Goal: Obtain resource: Download file/media

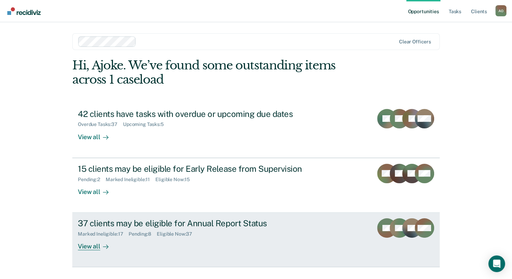
click at [85, 246] on div "View all" at bounding box center [97, 244] width 39 height 14
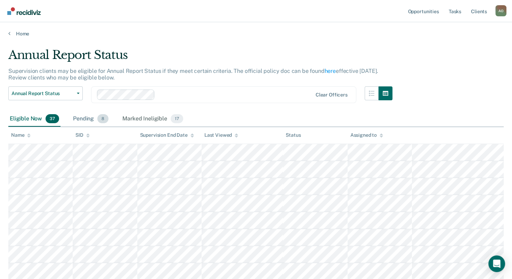
click at [85, 117] on div "Pending 8" at bounding box center [91, 118] width 38 height 15
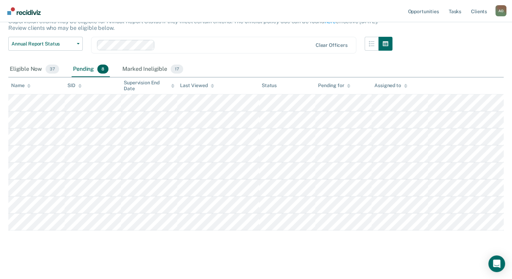
scroll to position [50, 0]
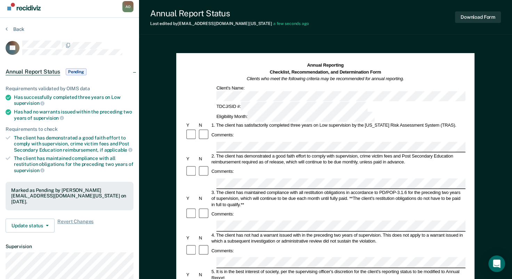
scroll to position [139, 0]
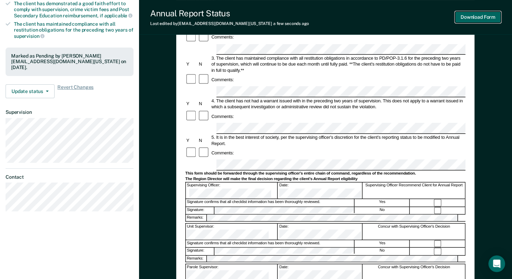
click at [478, 14] on button "Download Form" at bounding box center [478, 16] width 46 height 11
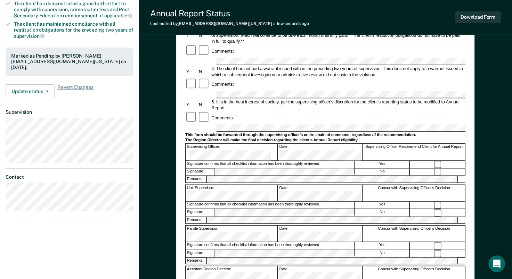
scroll to position [0, 0]
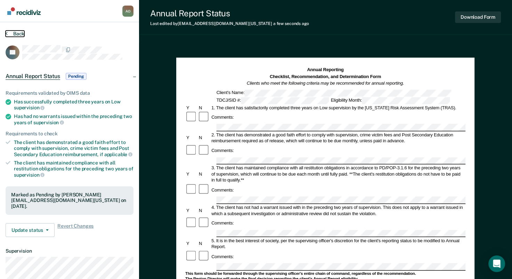
click at [9, 32] on button "Back" at bounding box center [15, 34] width 19 height 6
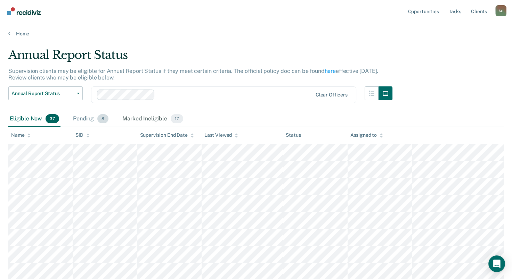
click at [85, 121] on div "Pending 8" at bounding box center [91, 118] width 38 height 15
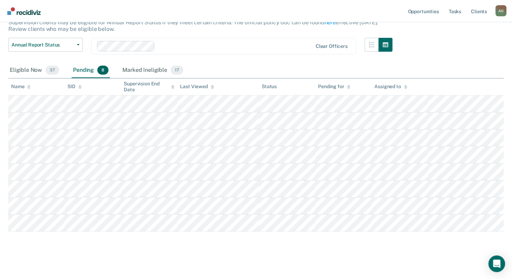
scroll to position [50, 0]
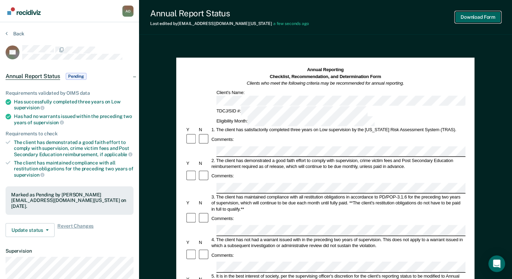
click at [480, 15] on button "Download Form" at bounding box center [478, 16] width 46 height 11
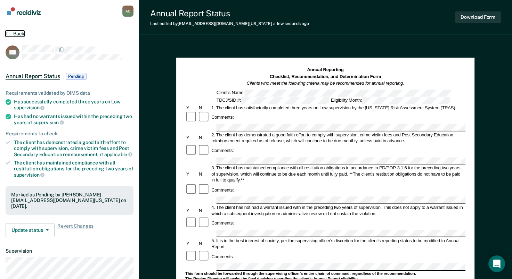
click at [6, 33] on icon at bounding box center [7, 34] width 2 height 6
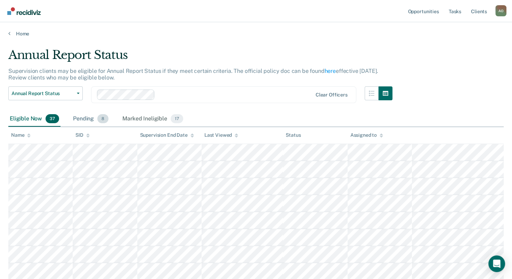
click at [83, 117] on div "Pending 8" at bounding box center [91, 118] width 38 height 15
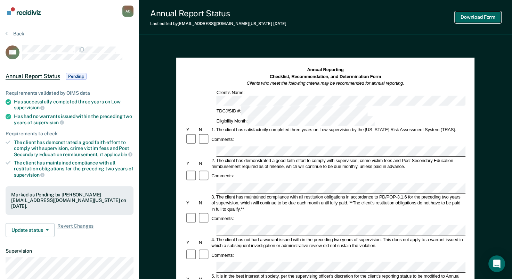
click at [482, 14] on button "Download Form" at bounding box center [478, 16] width 46 height 11
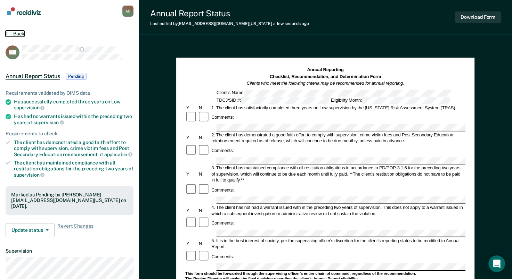
click at [19, 32] on button "Back" at bounding box center [15, 34] width 19 height 6
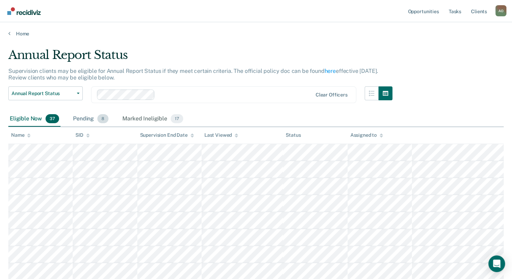
click at [83, 121] on div "Pending 8" at bounding box center [91, 118] width 38 height 15
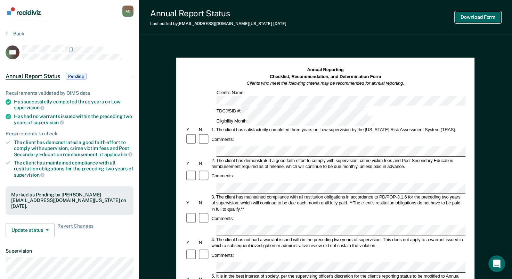
click at [476, 16] on button "Download Form" at bounding box center [478, 16] width 46 height 11
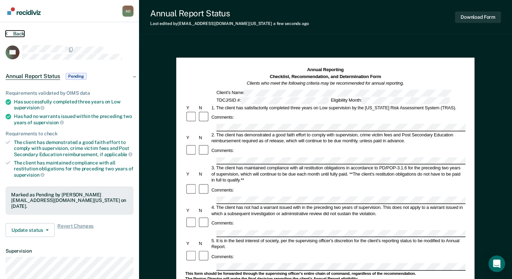
click at [15, 34] on button "Back" at bounding box center [15, 34] width 19 height 6
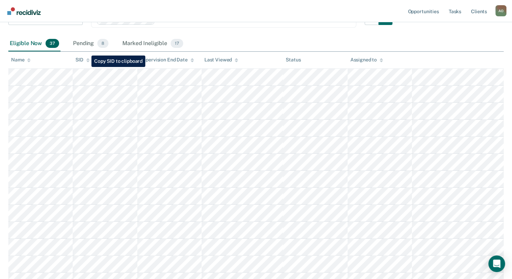
scroll to position [35, 0]
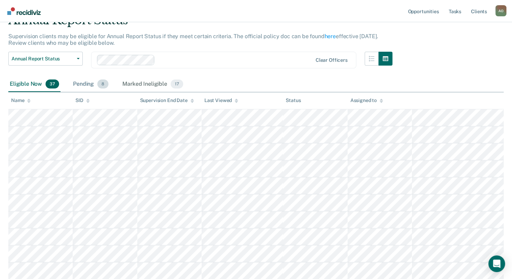
click at [84, 85] on div "Pending 8" at bounding box center [91, 84] width 38 height 15
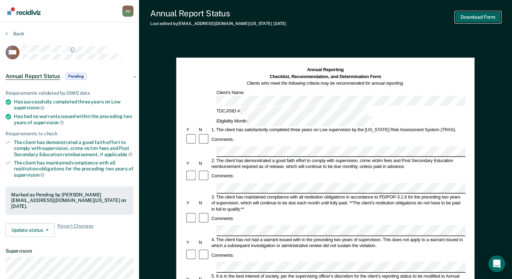
click at [469, 17] on button "Download Form" at bounding box center [478, 16] width 46 height 11
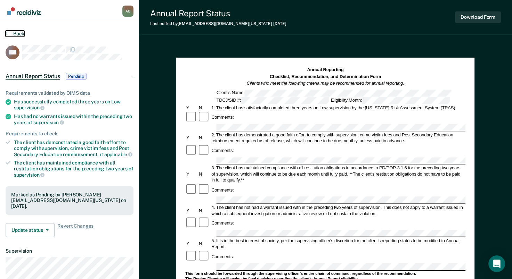
click at [15, 32] on button "Back" at bounding box center [15, 34] width 19 height 6
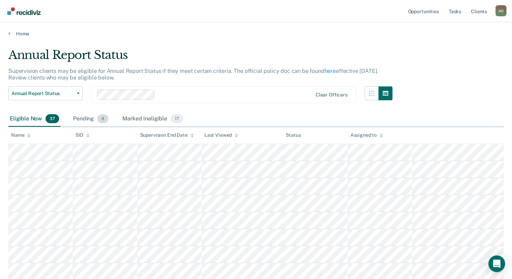
click at [78, 118] on div "Pending 8" at bounding box center [91, 118] width 38 height 15
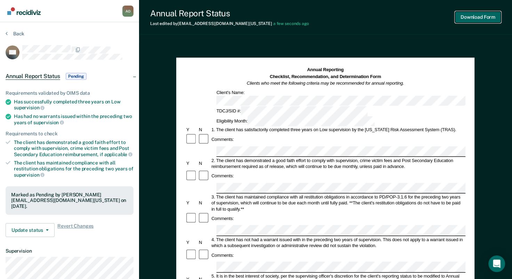
click at [471, 19] on button "Download Form" at bounding box center [478, 16] width 46 height 11
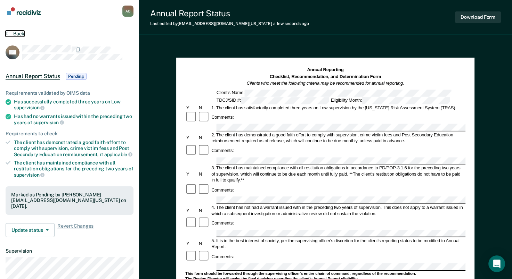
click at [13, 33] on button "Back" at bounding box center [15, 34] width 19 height 6
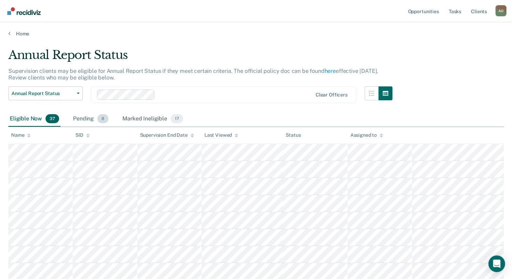
click at [78, 121] on div "Pending 8" at bounding box center [91, 118] width 38 height 15
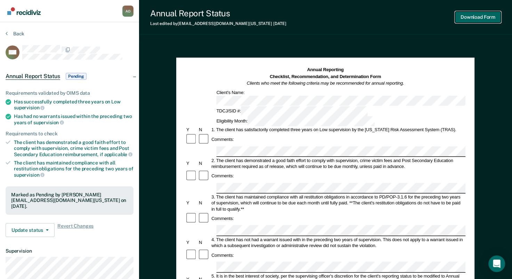
click at [474, 17] on button "Download Form" at bounding box center [478, 16] width 46 height 11
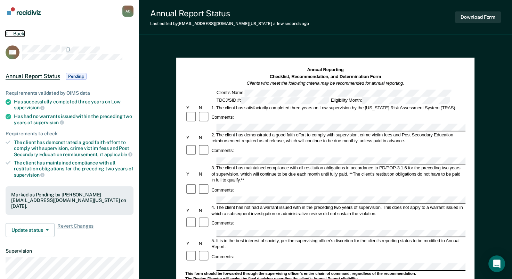
click at [20, 33] on button "Back" at bounding box center [15, 34] width 19 height 6
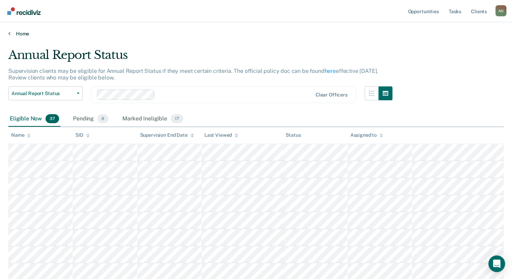
click at [18, 33] on link "Home" at bounding box center [255, 34] width 495 height 6
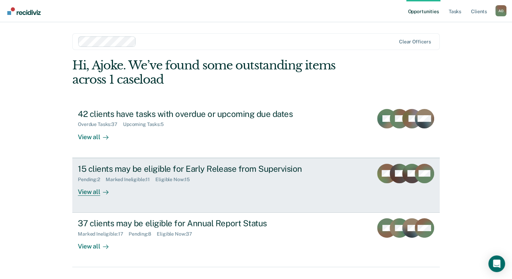
click at [91, 194] on div "View all" at bounding box center [97, 189] width 39 height 14
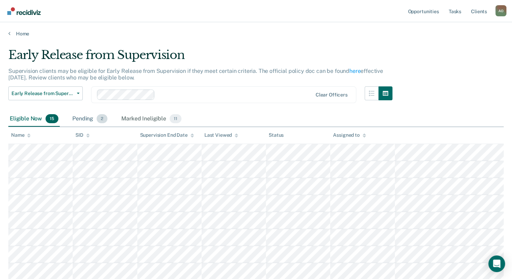
click at [87, 120] on div "Pending 2" at bounding box center [90, 118] width 38 height 15
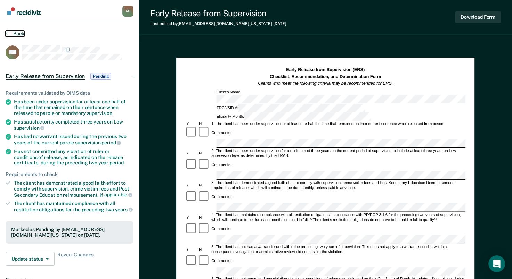
click at [17, 35] on button "Back" at bounding box center [15, 34] width 19 height 6
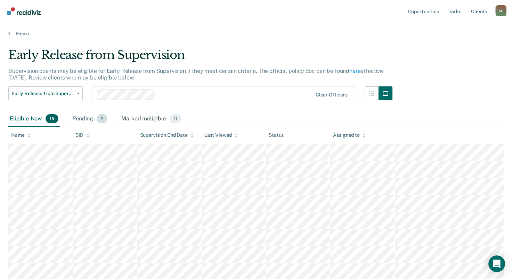
click at [81, 116] on div "Pending 2" at bounding box center [90, 118] width 38 height 15
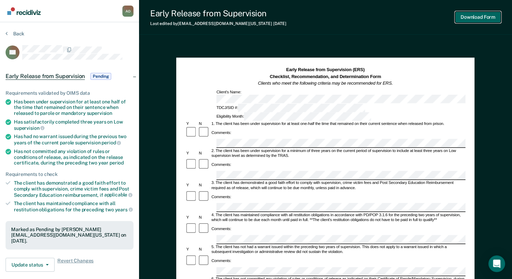
click at [479, 14] on button "Download Form" at bounding box center [478, 16] width 46 height 11
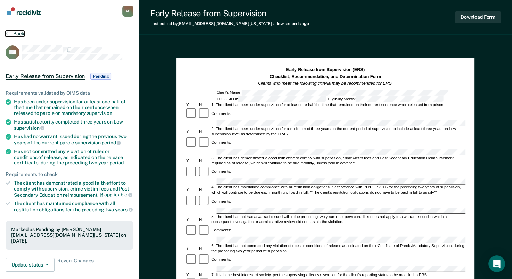
click at [13, 33] on button "Back" at bounding box center [15, 34] width 19 height 6
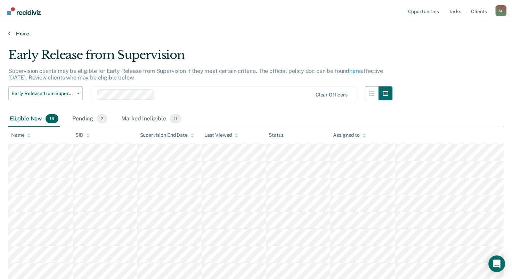
click at [16, 32] on link "Home" at bounding box center [255, 34] width 495 height 6
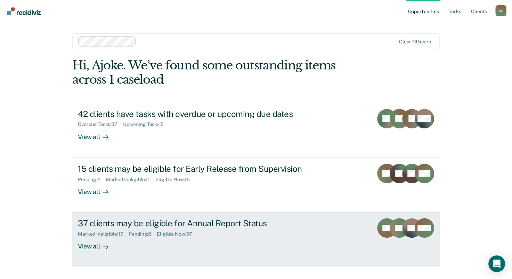
click at [93, 245] on div "View all" at bounding box center [97, 244] width 39 height 14
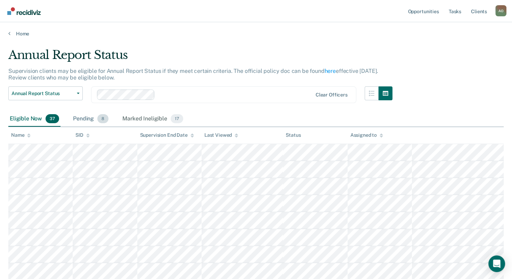
click at [83, 117] on div "Pending 8" at bounding box center [91, 118] width 38 height 15
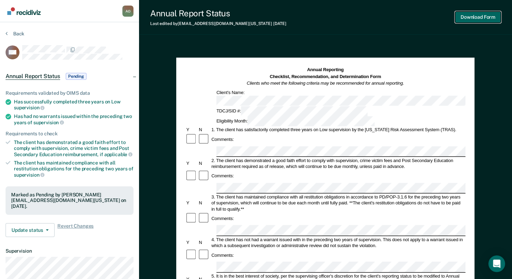
click at [479, 18] on button "Download Form" at bounding box center [478, 16] width 46 height 11
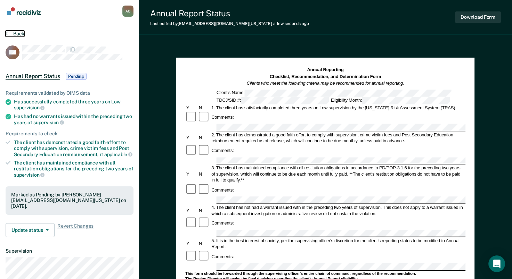
click at [16, 31] on button "Back" at bounding box center [15, 34] width 19 height 6
